Goal: Transaction & Acquisition: Purchase product/service

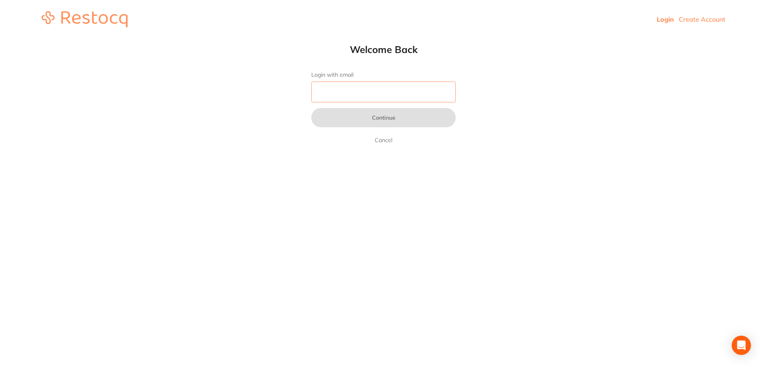
click at [327, 91] on input "Login with email" at bounding box center [383, 91] width 144 height 21
type input "[EMAIL_ADDRESS][DOMAIN_NAME]"
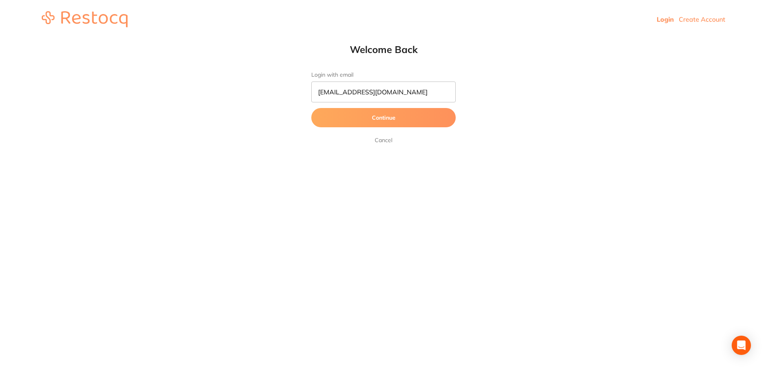
click at [386, 116] on button "Continue" at bounding box center [383, 117] width 144 height 19
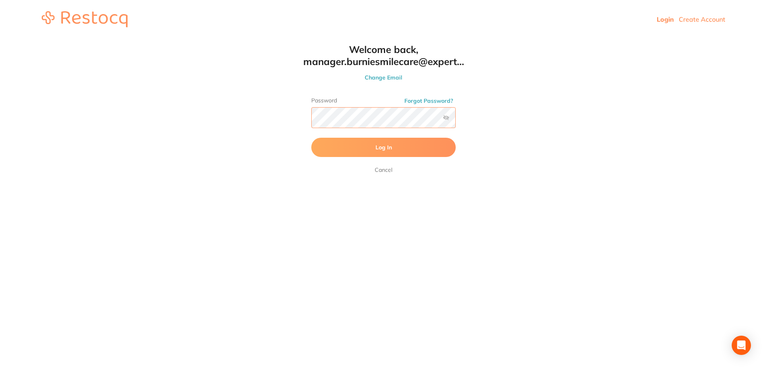
click at [311, 138] on button "Log In" at bounding box center [383, 147] width 144 height 19
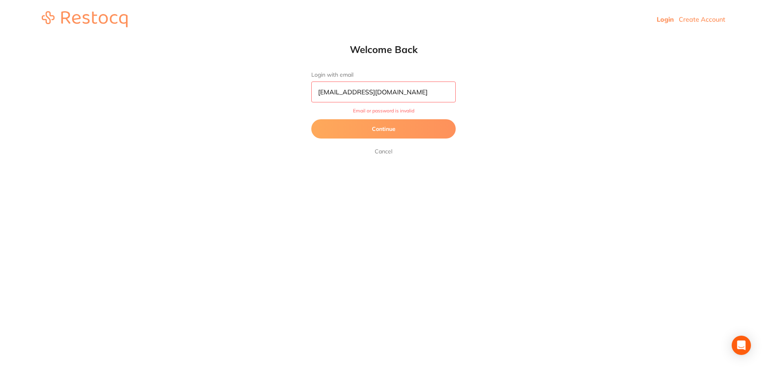
click at [375, 134] on button "Continue" at bounding box center [383, 128] width 144 height 19
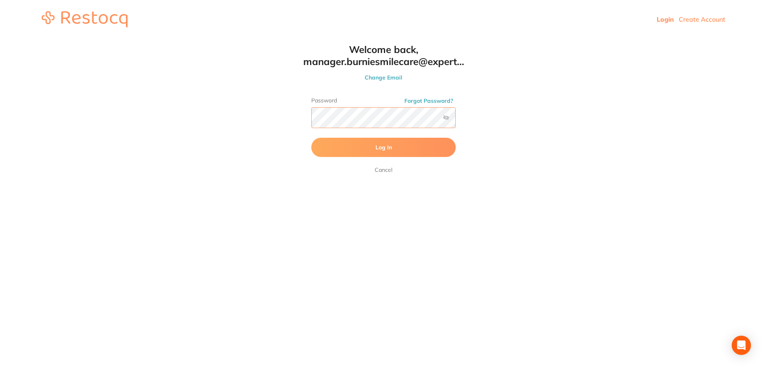
click at [236, 39] on html "Login Create Account Welcome Back Login with email [EMAIL_ADDRESS][DOMAIN_NAME]…" at bounding box center [383, 19] width 767 height 39
click at [369, 144] on button "Log In" at bounding box center [383, 147] width 144 height 19
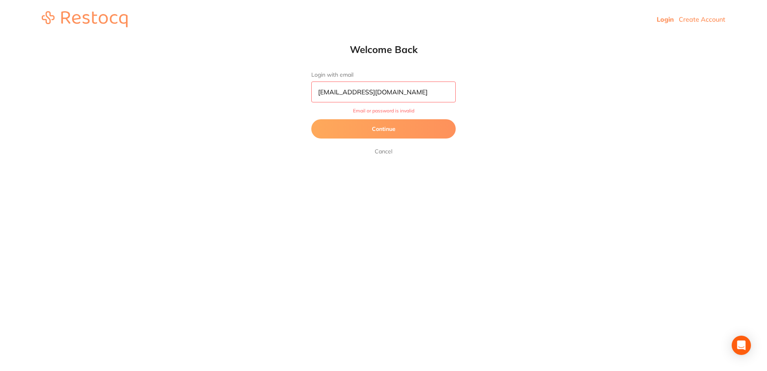
click at [385, 95] on input "[EMAIL_ADDRESS][DOMAIN_NAME]" at bounding box center [383, 91] width 144 height 21
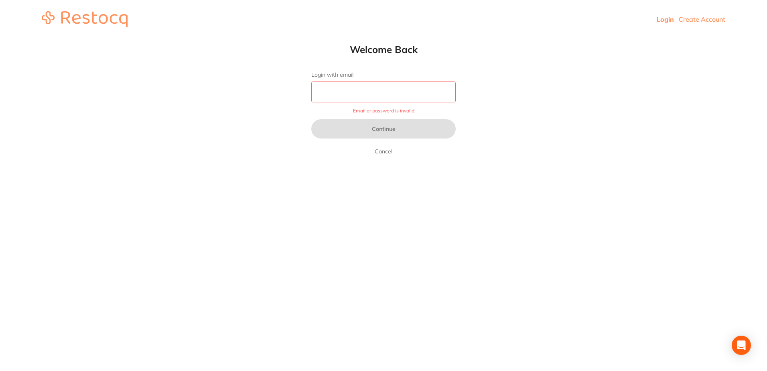
click at [340, 90] on input "Login with email" at bounding box center [383, 91] width 144 height 21
type input "[EMAIL_ADDRESS][DOMAIN_NAME]"
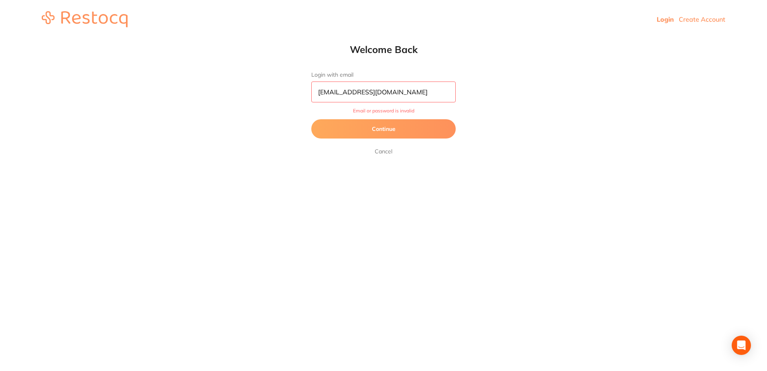
click at [381, 125] on button "Continue" at bounding box center [383, 128] width 144 height 19
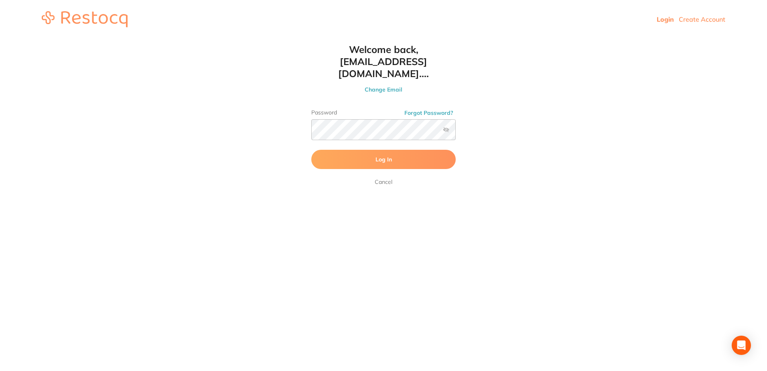
click at [383, 153] on button "Log In" at bounding box center [383, 159] width 144 height 19
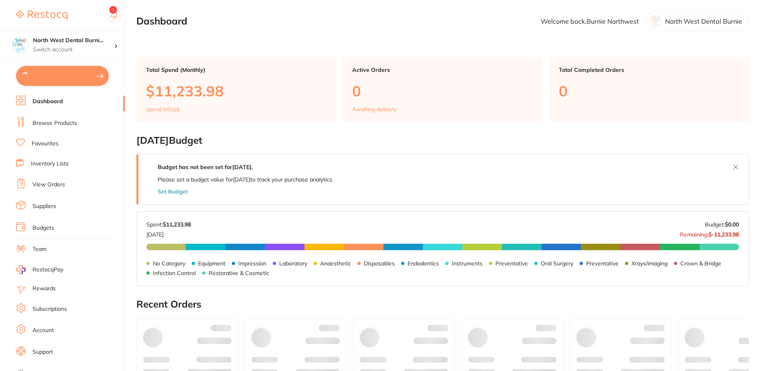
type textarea "surgical gloves discounted [PERSON_NAME] retractor discounted to 0"
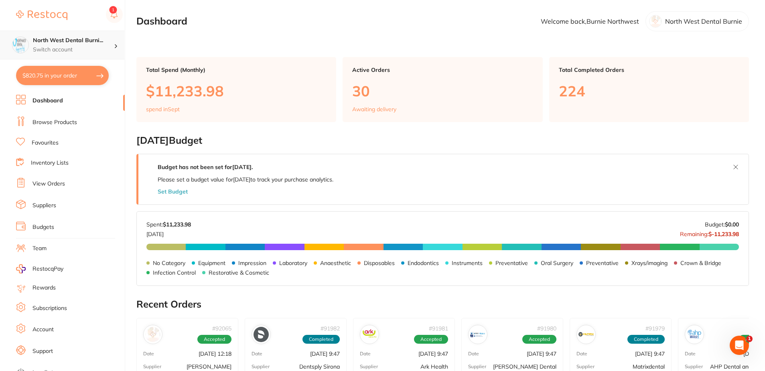
click at [115, 46] on icon at bounding box center [116, 46] width 2 height 4
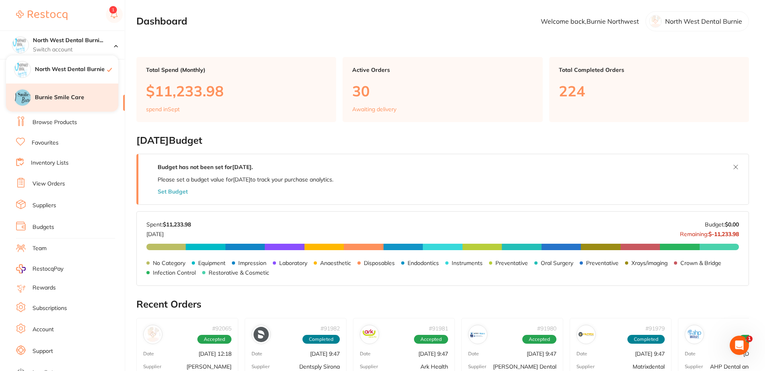
click at [44, 97] on h4 "Burnie Smile Care" at bounding box center [76, 97] width 83 height 8
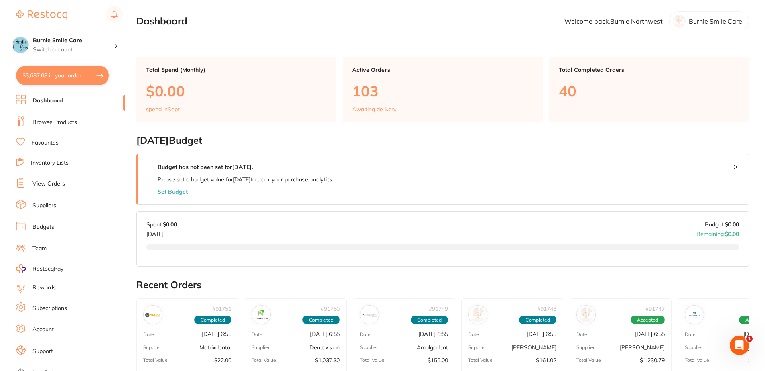
click at [57, 122] on link "Browse Products" at bounding box center [54, 122] width 45 height 8
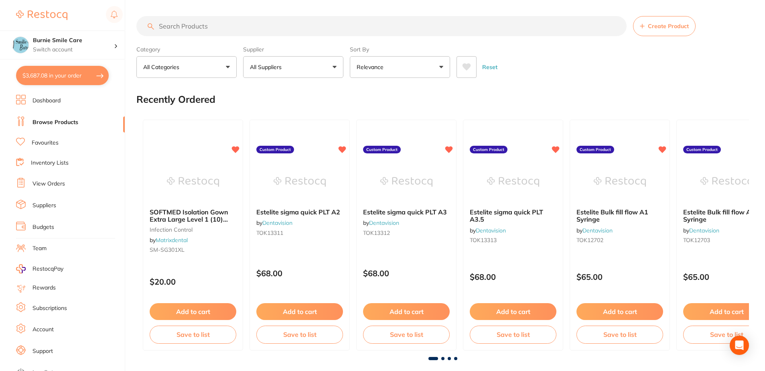
click at [209, 28] on input "search" at bounding box center [381, 26] width 490 height 20
click at [186, 19] on input "search" at bounding box center [381, 26] width 490 height 20
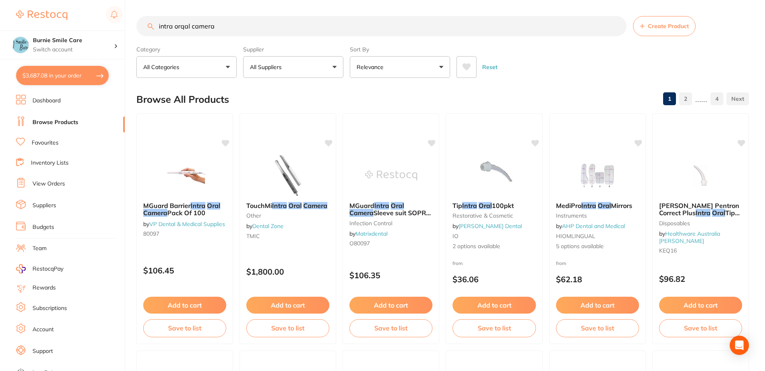
drag, startPoint x: 183, startPoint y: 23, endPoint x: 232, endPoint y: 50, distance: 56.0
click at [184, 22] on input "intra orqal camera" at bounding box center [381, 26] width 490 height 20
click at [307, 65] on button "All Suppliers" at bounding box center [293, 67] width 100 height 22
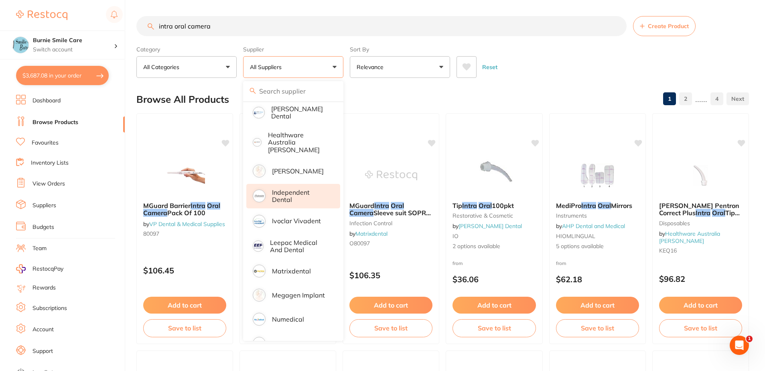
scroll to position [282, 0]
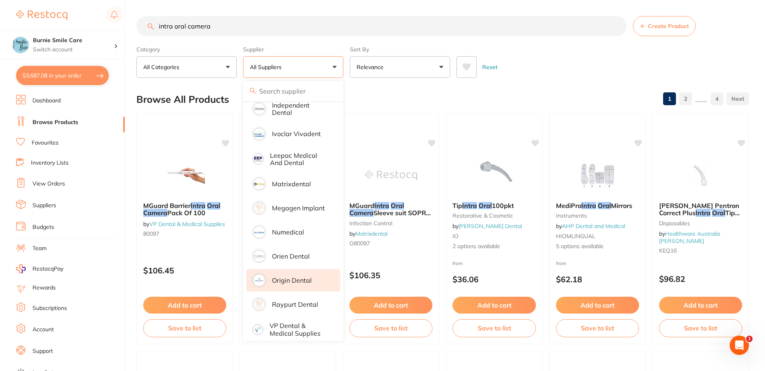
click at [293, 276] on p "Origin Dental" at bounding box center [292, 279] width 40 height 7
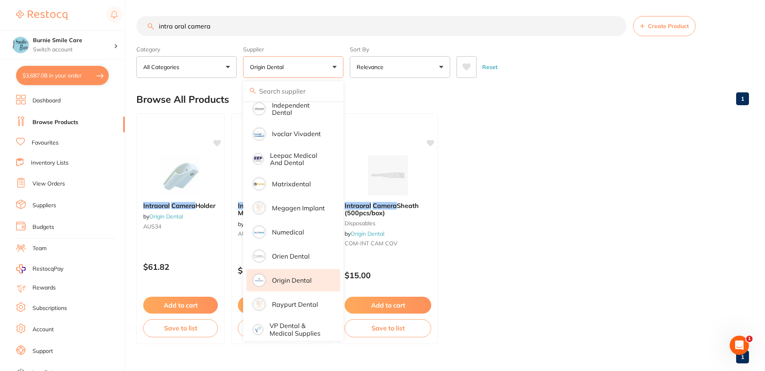
scroll to position [0, 0]
click at [575, 166] on ul "Intraoral Camera Holder by Origin Dental AUS34 $61.82 Add to cart Save to list …" at bounding box center [442, 228] width 612 height 231
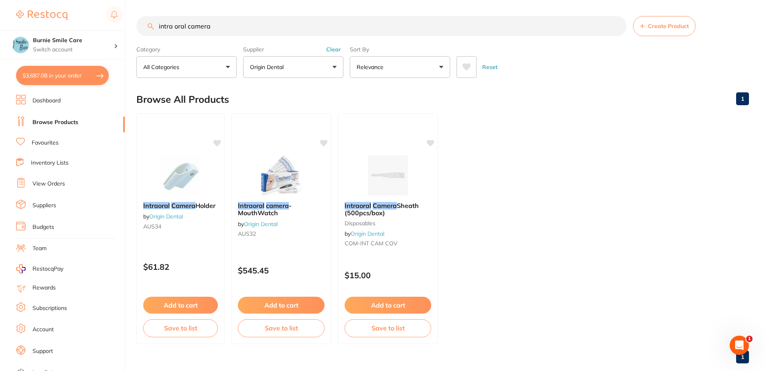
click at [332, 48] on button "Clear" at bounding box center [334, 49] width 20 height 7
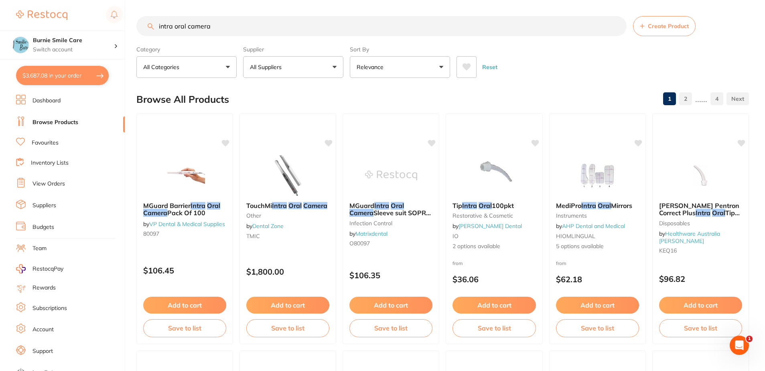
drag, startPoint x: 186, startPoint y: 26, endPoint x: 197, endPoint y: 33, distance: 12.5
click at [186, 26] on input "intra oral camera" at bounding box center [381, 26] width 490 height 20
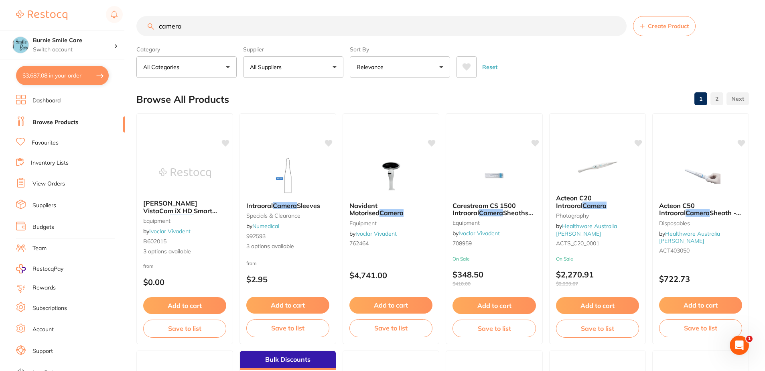
type input "camera"
click at [328, 67] on button "All Suppliers" at bounding box center [293, 67] width 100 height 22
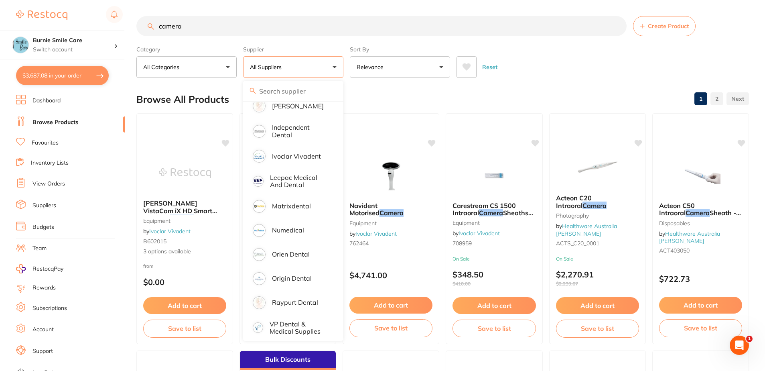
drag, startPoint x: 194, startPoint y: 30, endPoint x: 89, endPoint y: 11, distance: 106.1
click at [81, 11] on div "$3,687.08 Burnie Smile Care Switch account North West Dental Burnie Burnie Smil…" at bounding box center [382, 185] width 765 height 371
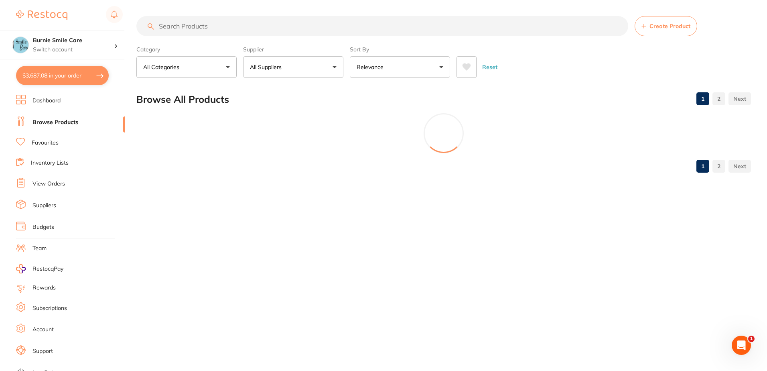
click at [314, 65] on button "All Suppliers" at bounding box center [293, 67] width 100 height 22
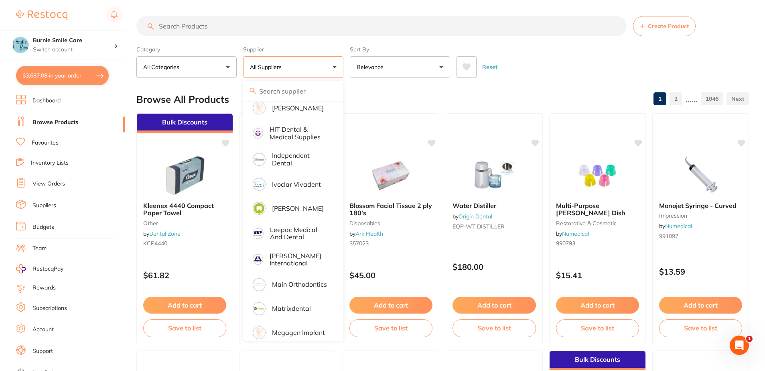
click at [332, 65] on button "All Suppliers" at bounding box center [293, 67] width 100 height 22
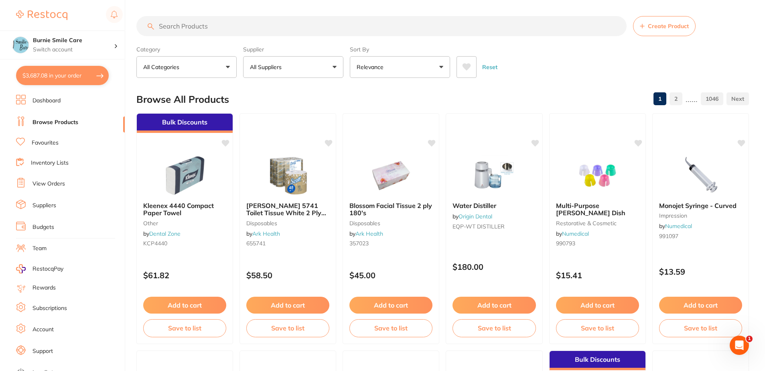
click at [334, 67] on button "All Suppliers" at bounding box center [293, 67] width 100 height 22
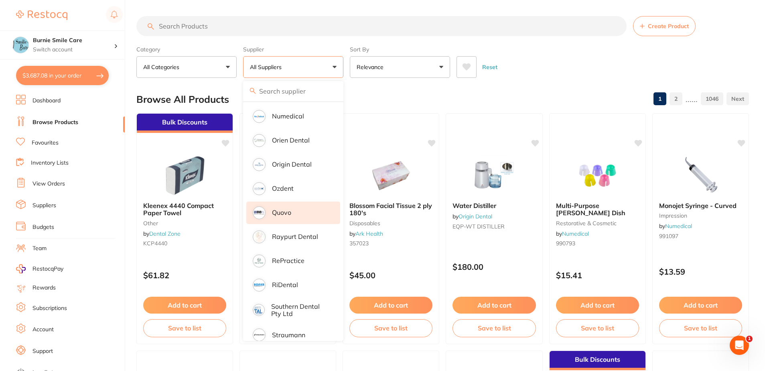
scroll to position [695, 0]
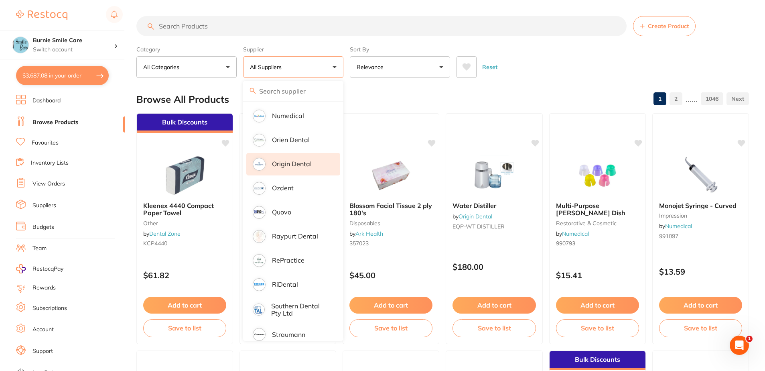
click at [286, 160] on p "Origin Dental" at bounding box center [292, 163] width 40 height 7
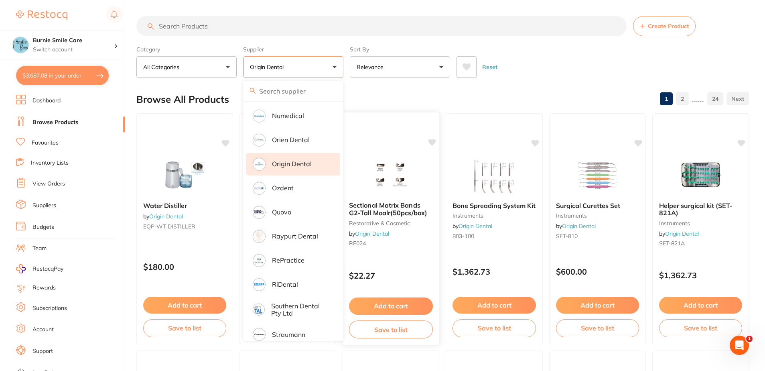
scroll to position [0, 0]
click at [187, 26] on input "search" at bounding box center [381, 26] width 490 height 20
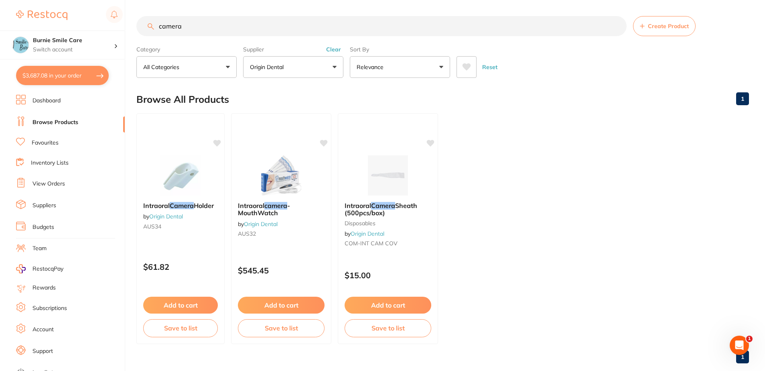
type input "camera"
